Goal: Task Accomplishment & Management: Complete application form

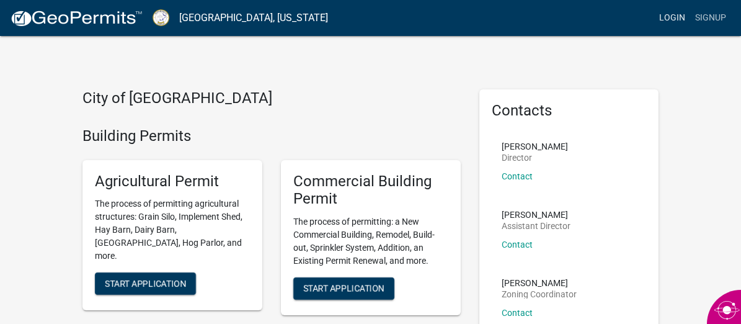
click at [672, 18] on link "Login" at bounding box center [672, 18] width 36 height 24
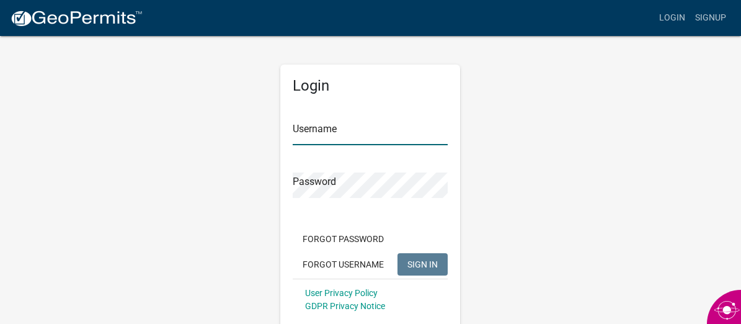
click at [351, 136] on input "Username" at bounding box center [370, 132] width 155 height 25
type input "[PERSON_NAME]"
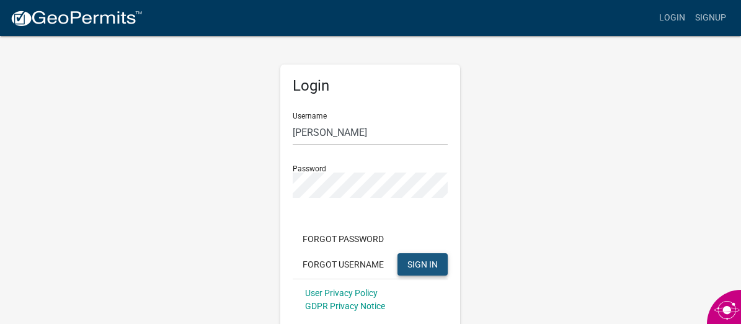
click at [427, 269] on span "SIGN IN" at bounding box center [422, 264] width 30 height 10
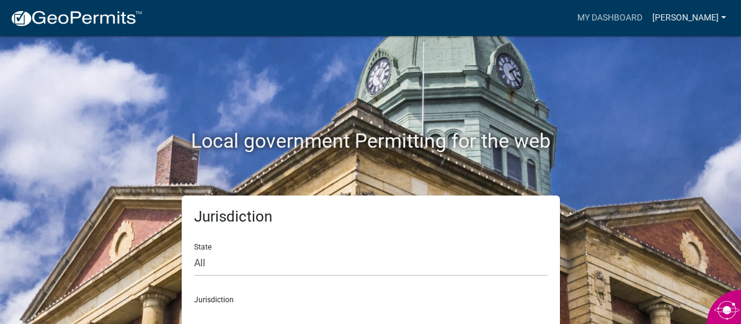
click at [647, 17] on link "[PERSON_NAME]" at bounding box center [689, 18] width 84 height 24
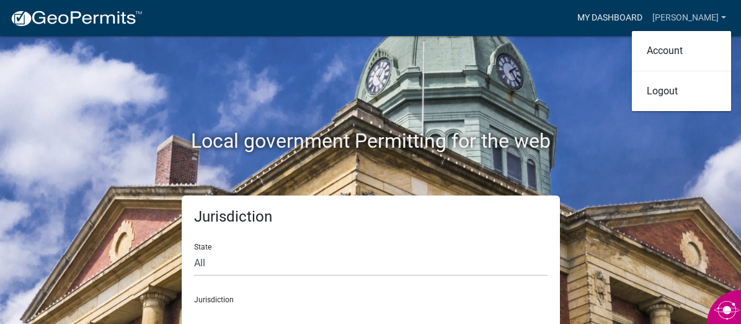
click at [615, 18] on link "My Dashboard" at bounding box center [609, 18] width 75 height 24
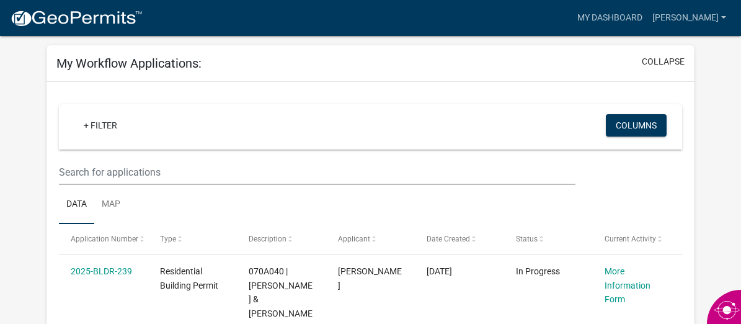
scroll to position [49, 0]
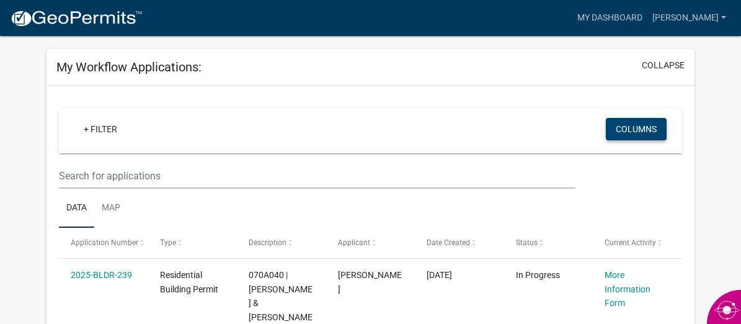
click at [620, 126] on button "Columns" at bounding box center [636, 129] width 61 height 22
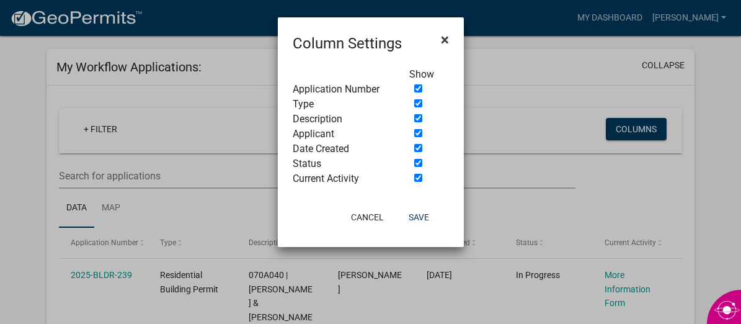
click at [444, 38] on span "×" at bounding box center [445, 39] width 8 height 17
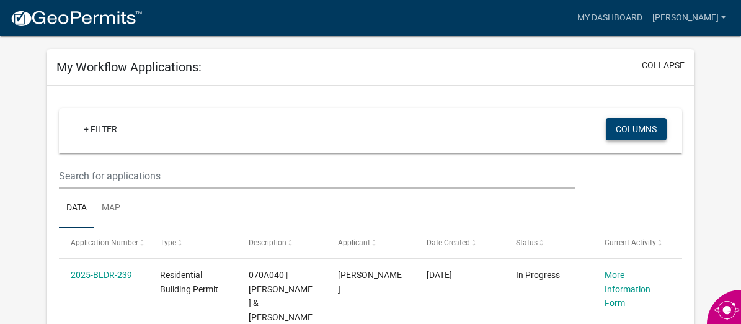
scroll to position [0, 0]
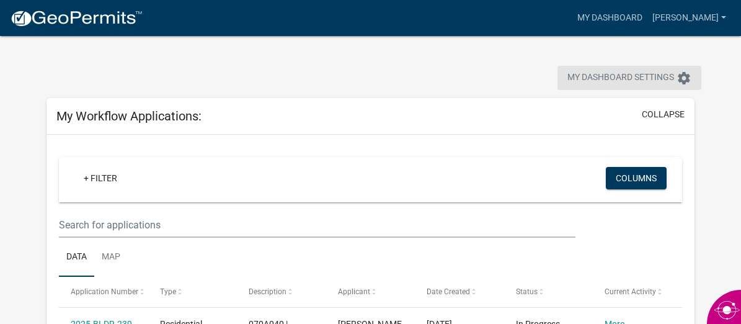
click at [602, 76] on span "My Dashboard Settings" at bounding box center [620, 78] width 107 height 15
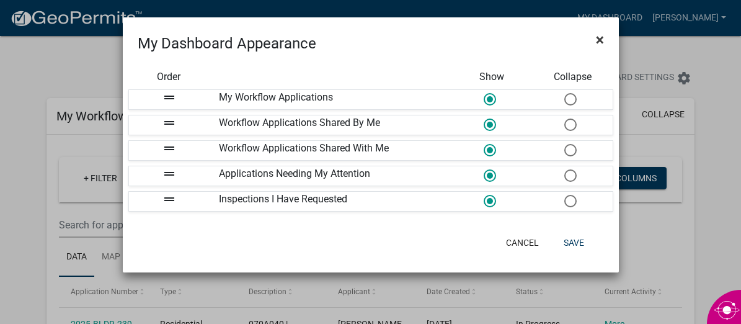
click at [597, 38] on span "×" at bounding box center [600, 39] width 8 height 17
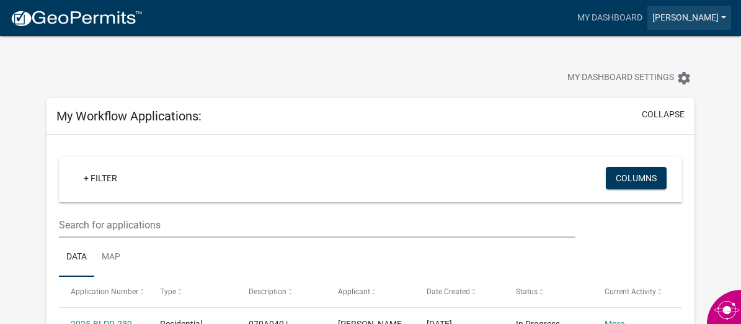
click at [672, 17] on link "[PERSON_NAME]" at bounding box center [689, 18] width 84 height 24
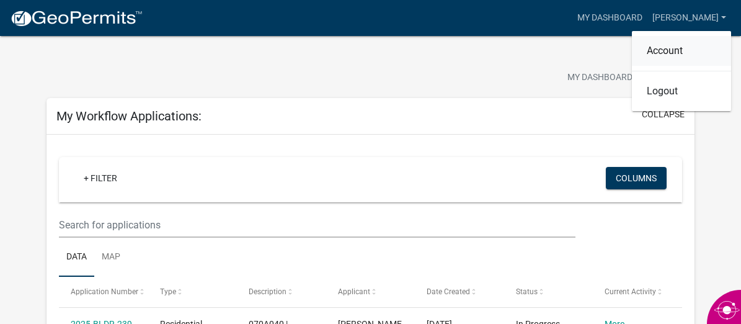
click at [669, 48] on link "Account" at bounding box center [681, 51] width 99 height 30
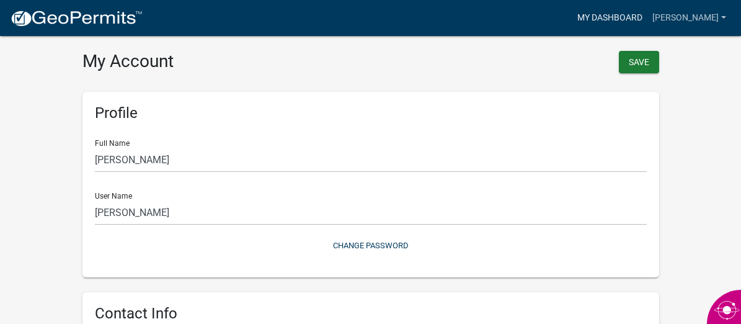
click at [621, 19] on link "My Dashboard" at bounding box center [609, 18] width 75 height 24
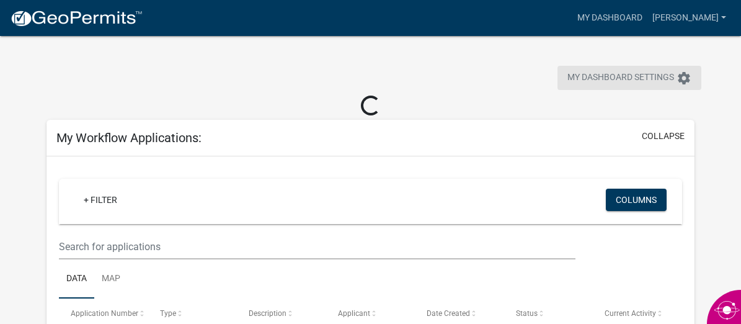
click at [678, 76] on icon "settings" at bounding box center [684, 78] width 15 height 15
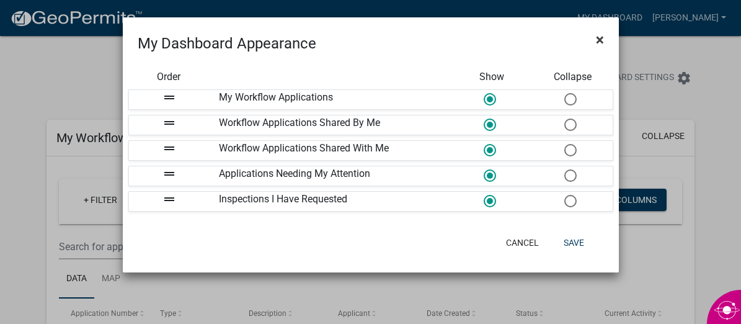
click at [603, 40] on span "×" at bounding box center [600, 39] width 8 height 17
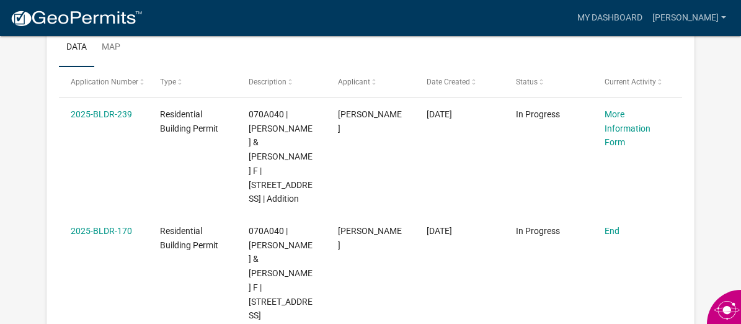
scroll to position [213, 0]
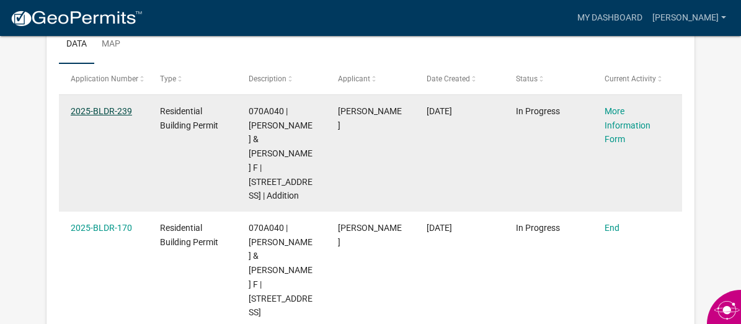
click at [118, 112] on link "2025-BLDR-239" at bounding box center [101, 111] width 61 height 10
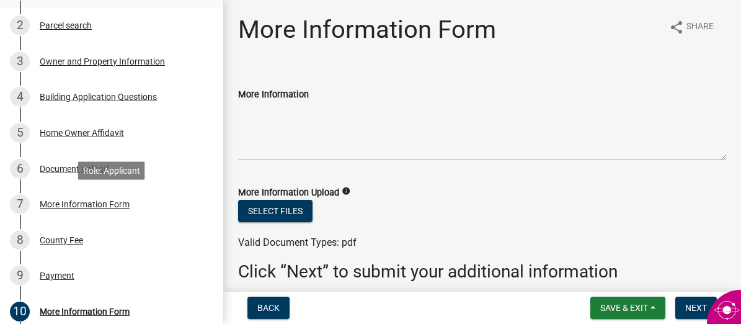
scroll to position [239, 0]
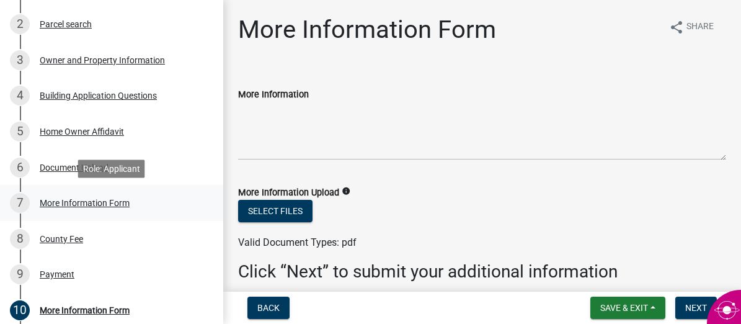
click at [122, 203] on div "More Information Form" at bounding box center [85, 202] width 90 height 9
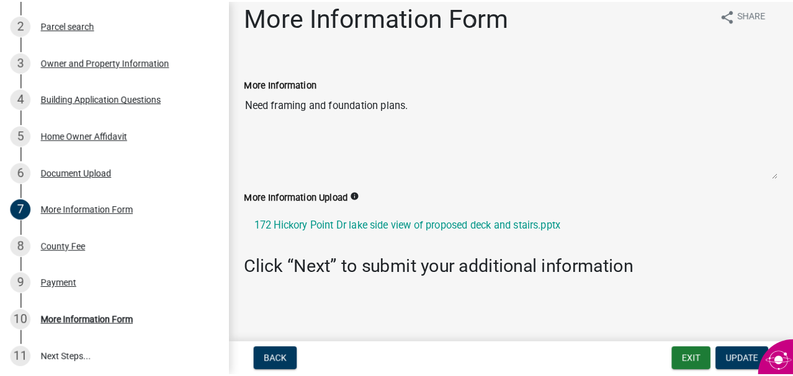
scroll to position [0, 0]
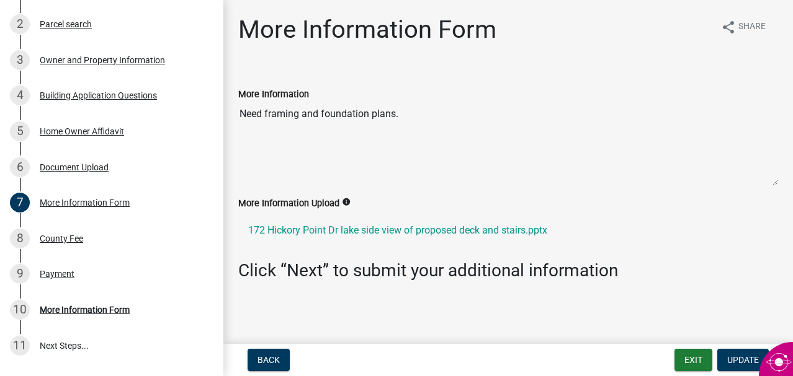
click at [317, 274] on h3 "Click “Next” to submit your additional information" at bounding box center [508, 270] width 540 height 21
click at [736, 323] on span "Update" at bounding box center [743, 360] width 32 height 10
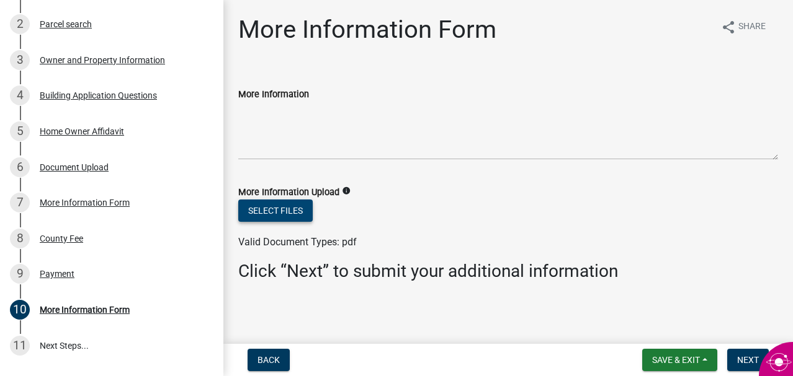
click at [291, 209] on button "Select files" at bounding box center [275, 211] width 74 height 22
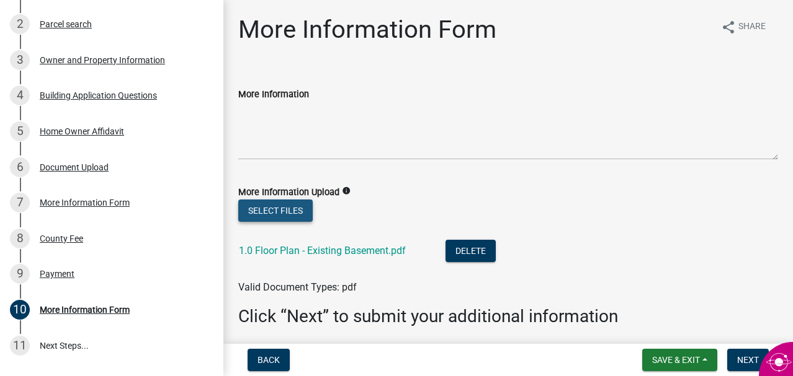
click at [300, 208] on button "Select files" at bounding box center [275, 211] width 74 height 22
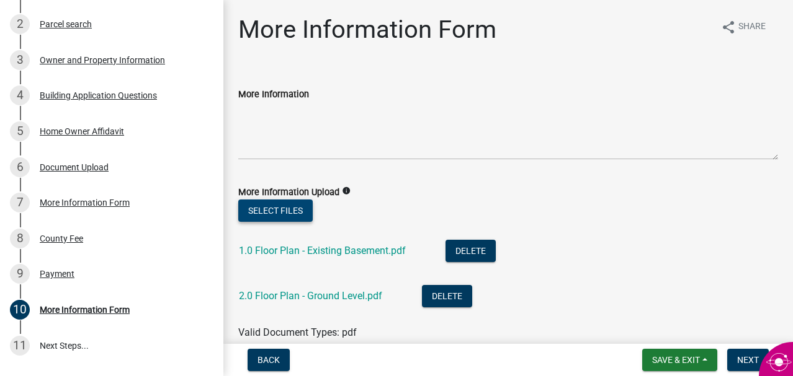
click at [291, 211] on button "Select files" at bounding box center [275, 211] width 74 height 22
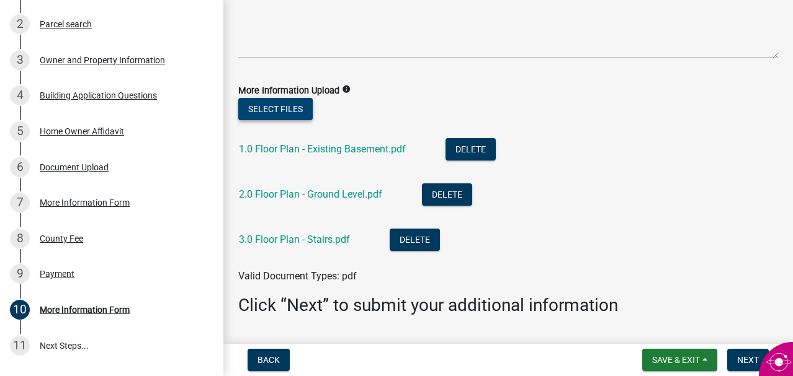
scroll to position [105, 0]
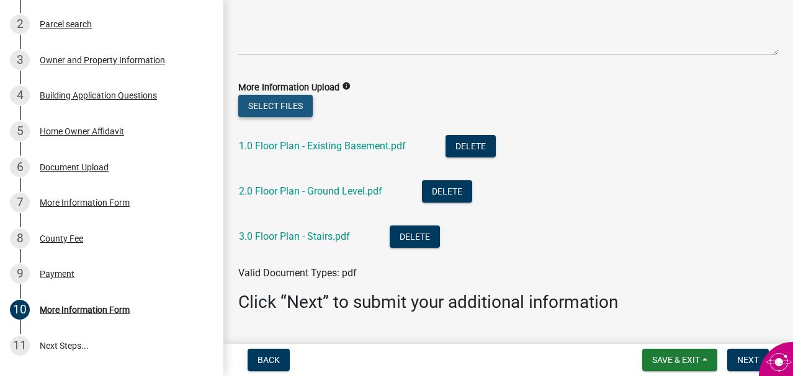
click at [295, 104] on button "Select files" at bounding box center [275, 106] width 74 height 22
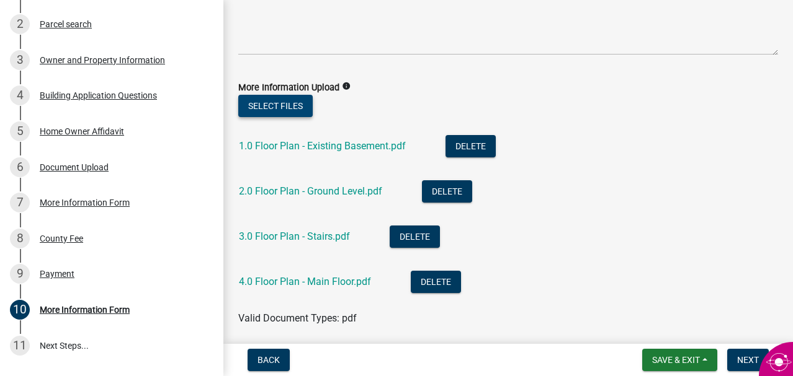
click at [272, 106] on button "Select files" at bounding box center [275, 106] width 74 height 22
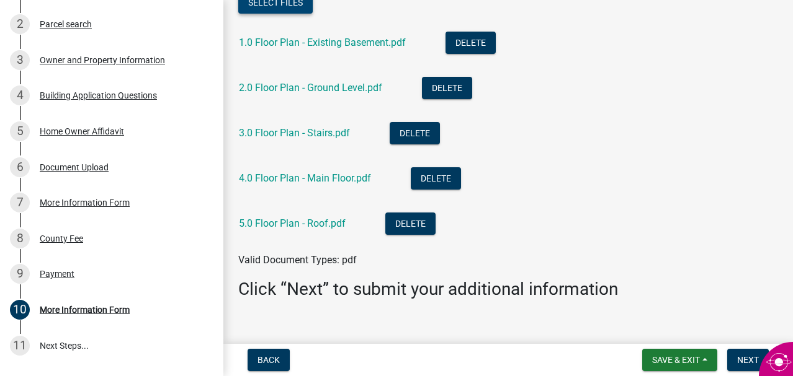
scroll to position [212, 0]
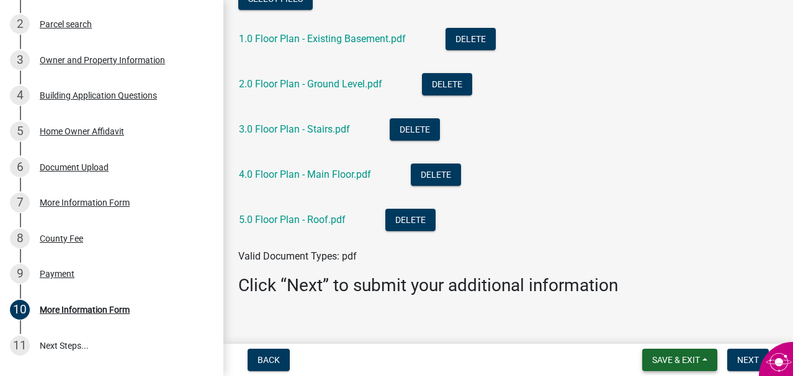
click at [683, 323] on span "Save & Exit" at bounding box center [676, 360] width 48 height 10
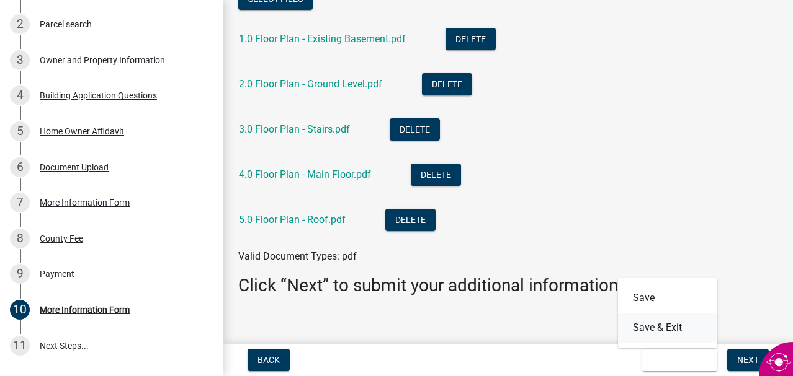
click at [672, 323] on button "Save & Exit" at bounding box center [667, 328] width 99 height 30
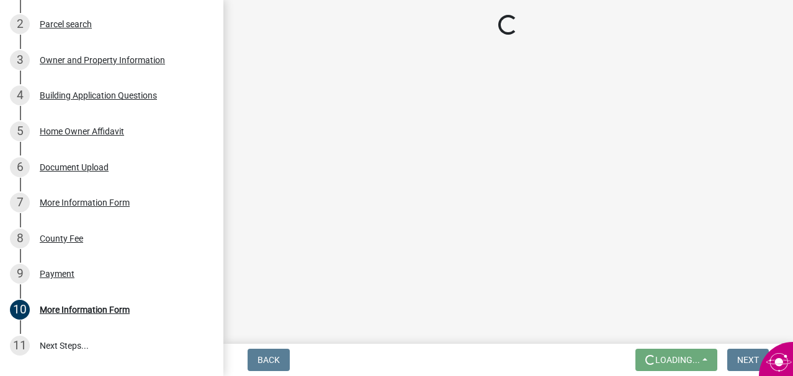
scroll to position [0, 0]
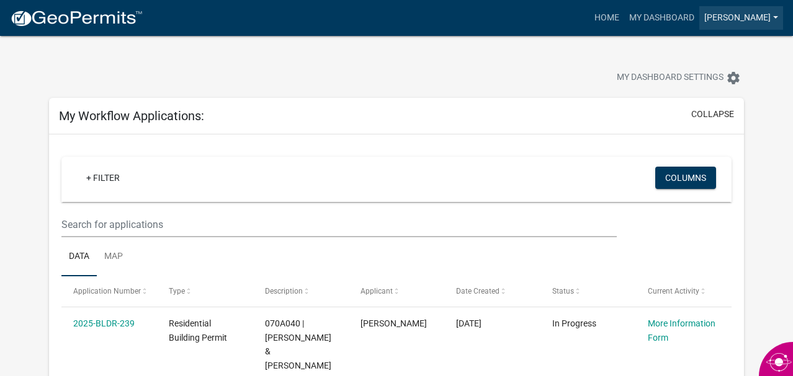
click at [728, 14] on link "[PERSON_NAME]" at bounding box center [741, 18] width 84 height 24
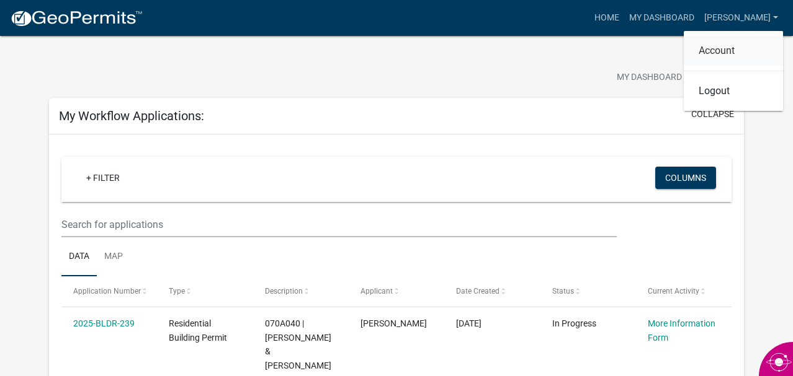
click at [729, 52] on link "Account" at bounding box center [732, 51] width 99 height 30
